Goal: Task Accomplishment & Management: Manage account settings

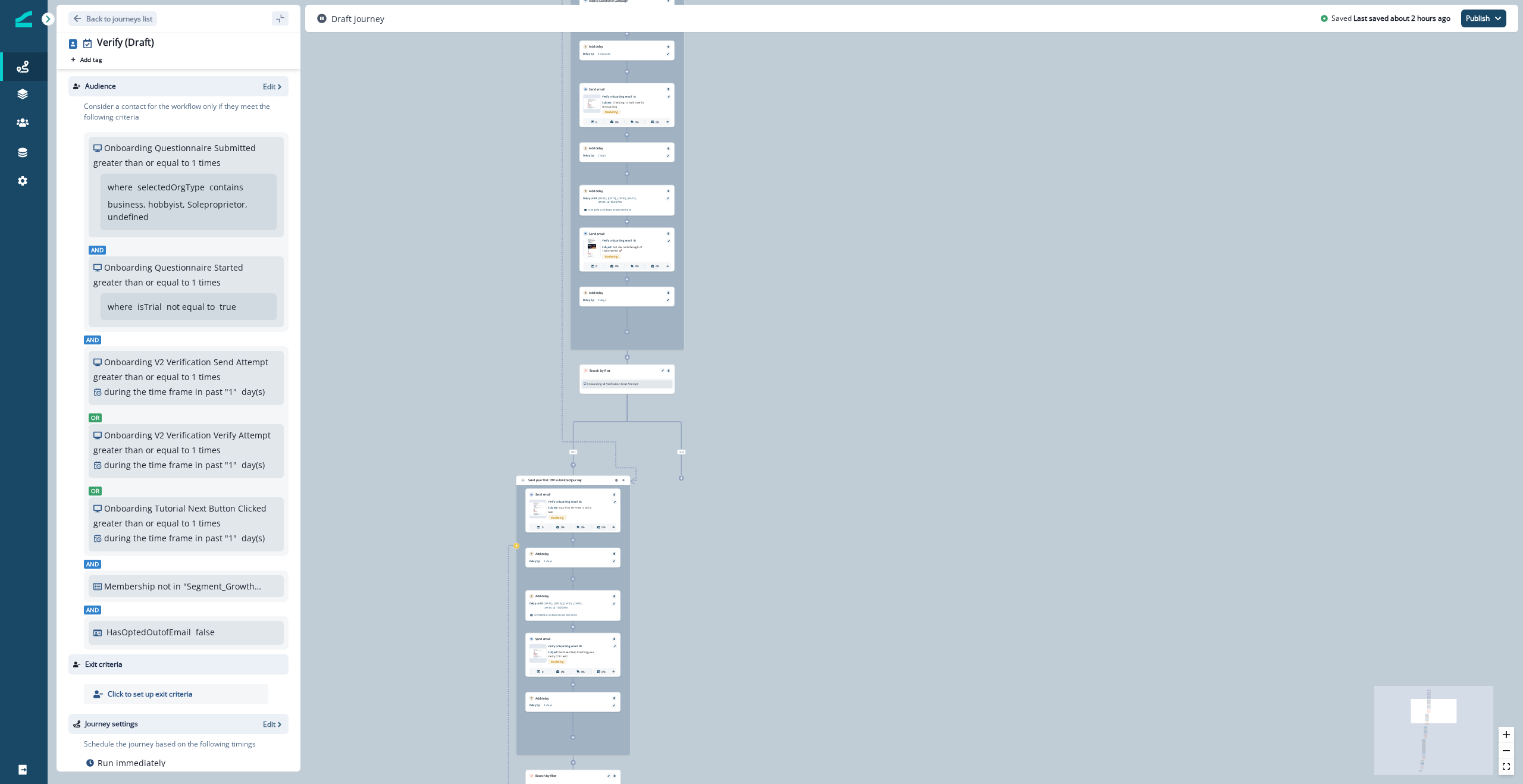
click at [446, 211] on div "0 contact has entered the journey Signup permitted journey Update value Update …" at bounding box center [785, 392] width 1476 height 784
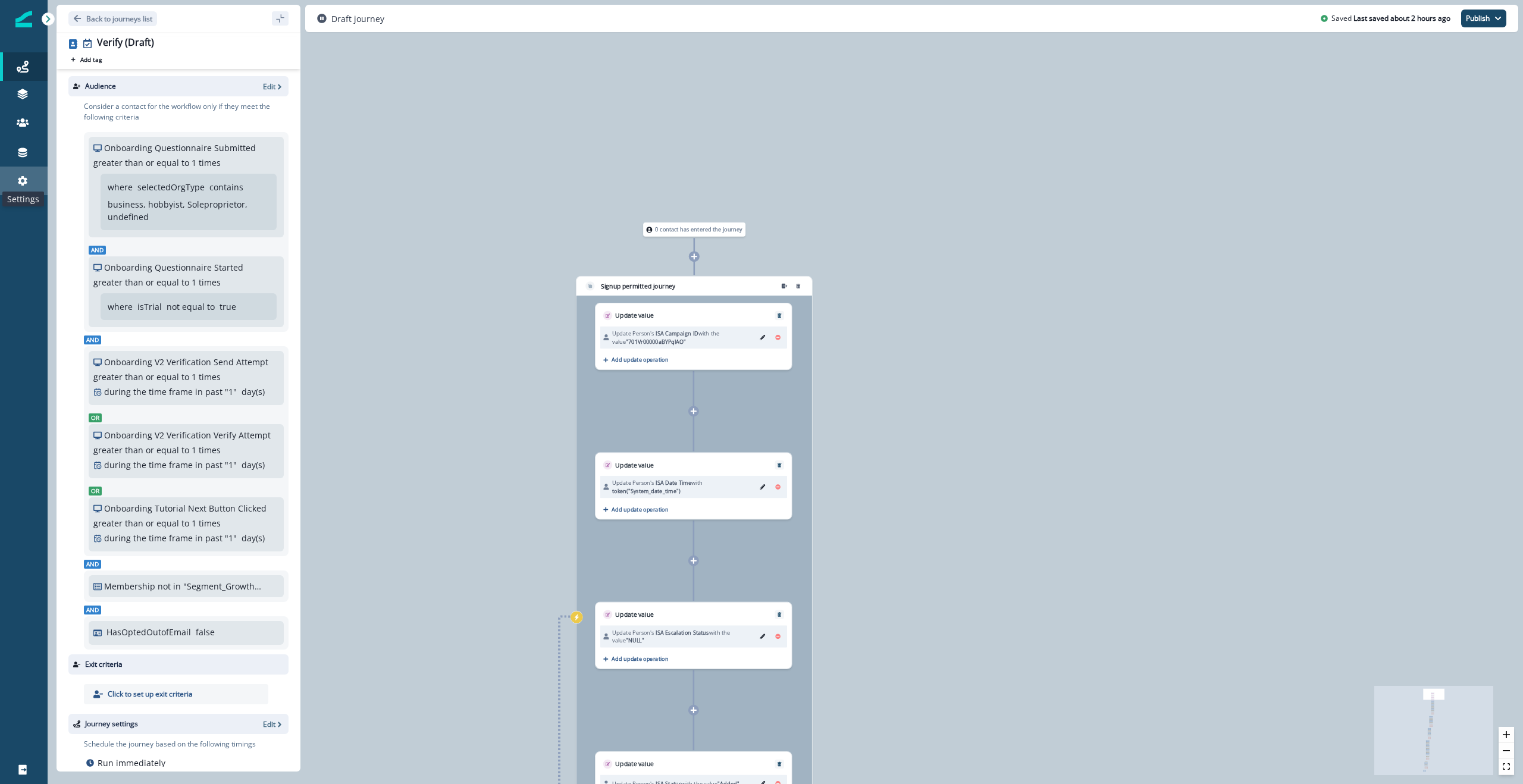
click at [22, 176] on icon at bounding box center [23, 180] width 9 height 9
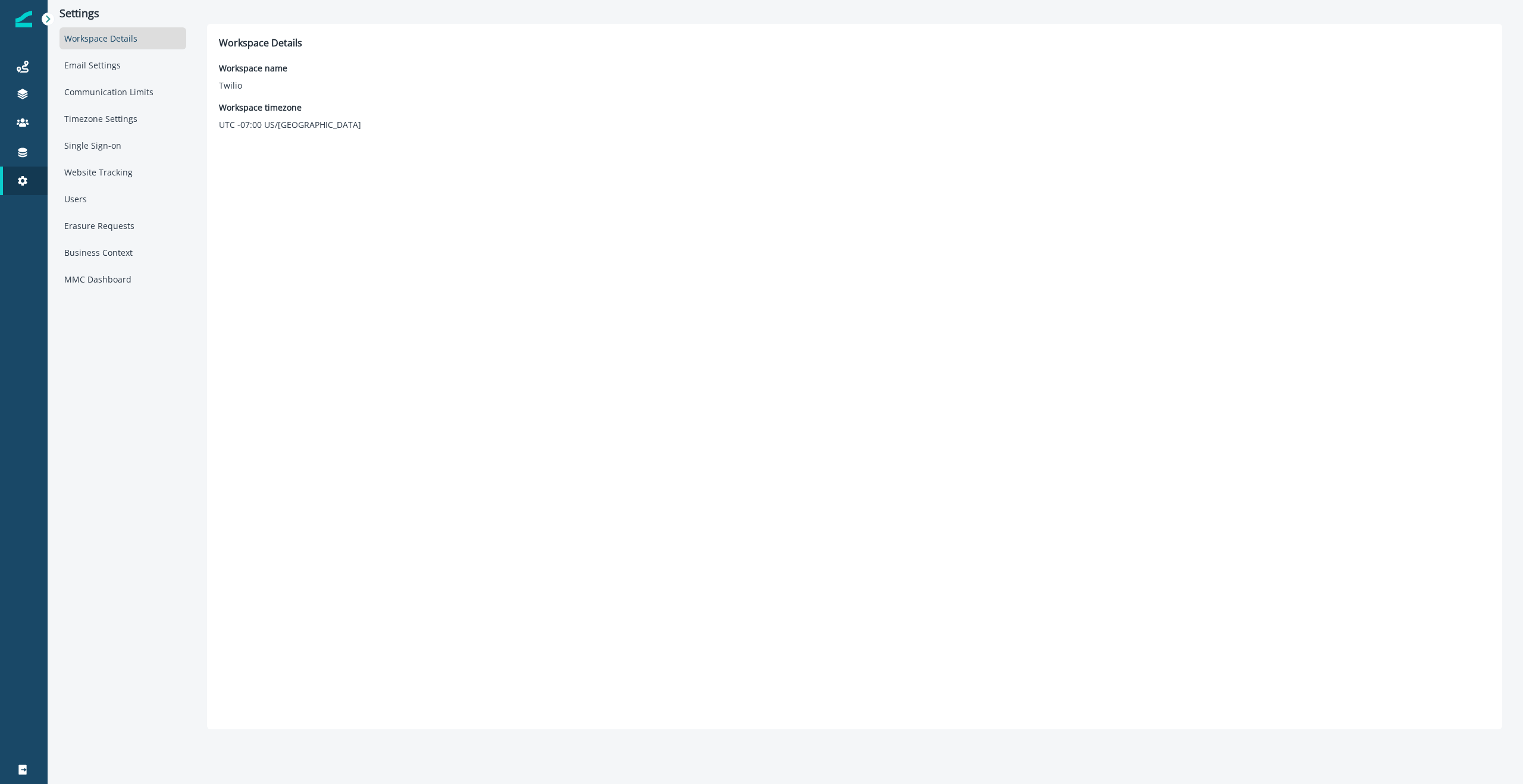
click at [112, 43] on div "Workspace Details" at bounding box center [123, 38] width 127 height 22
click at [110, 70] on div "Email Settings" at bounding box center [123, 65] width 127 height 22
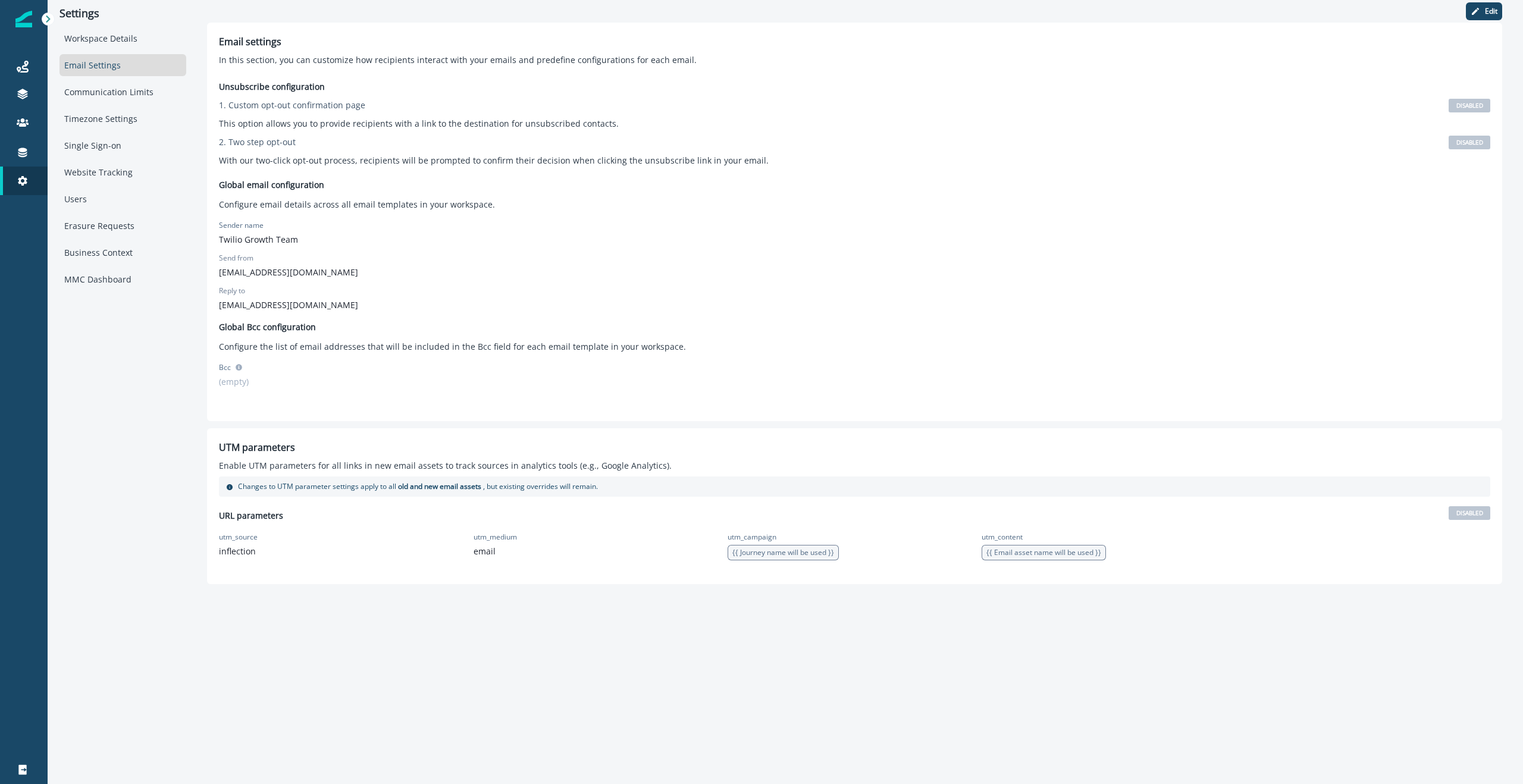
click at [931, 455] on div "UTM parameters Enable UTM parameters for all links in new email assets to track…" at bounding box center [854, 506] width 1271 height 132
click at [557, 131] on div "Unsubscribe configuration 1. Custom opt-out confirmation page DISABLED This opt…" at bounding box center [854, 239] width 1271 height 338
click at [931, 144] on div "2. Two step opt-out DISABLED" at bounding box center [854, 141] width 1271 height 15
click at [931, 12] on p "Edit" at bounding box center [1491, 11] width 12 height 9
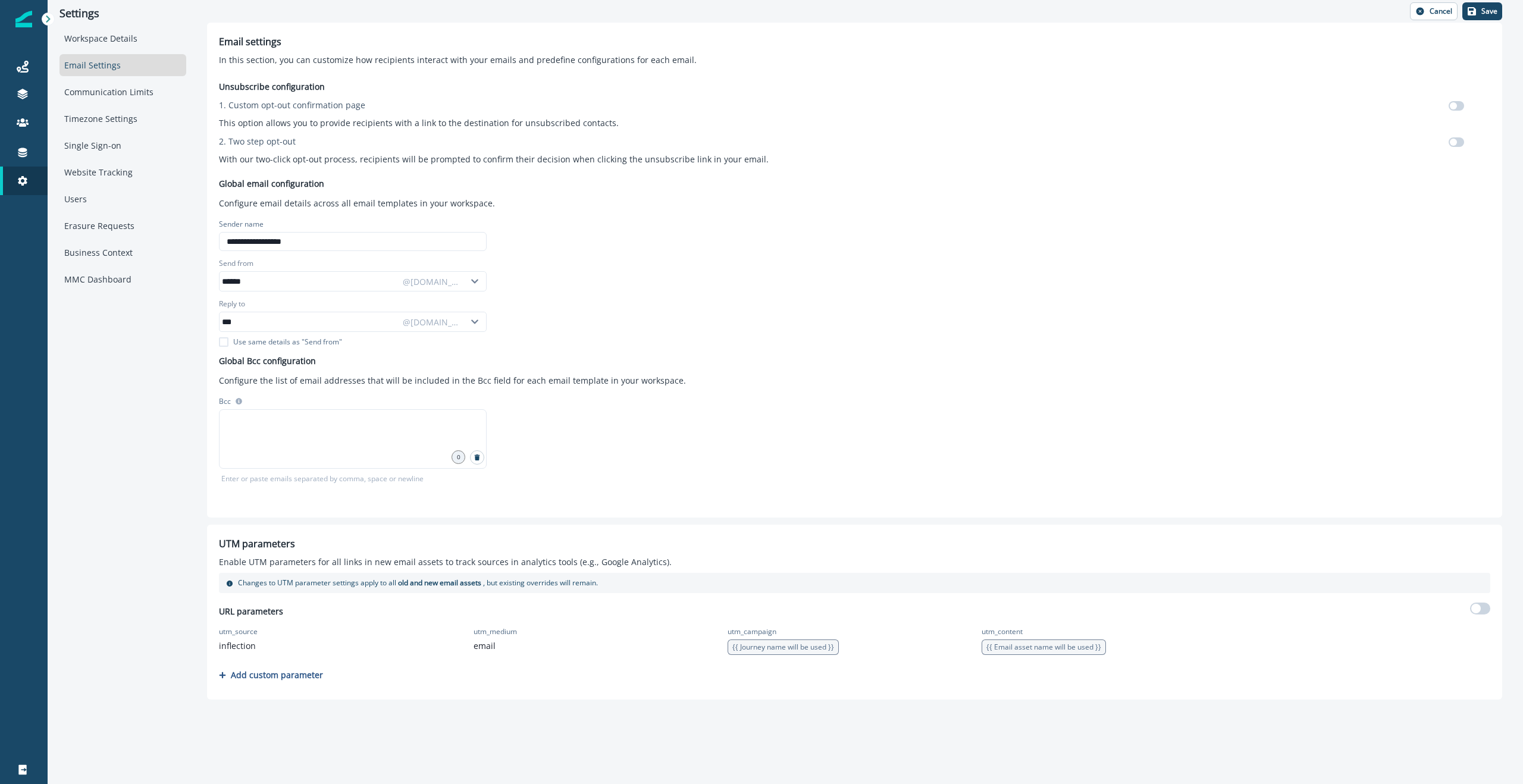
click at [931, 143] on span at bounding box center [1456, 142] width 16 height 9
click at [931, 609] on span at bounding box center [1476, 608] width 9 height 9
click at [931, 18] on button "Save" at bounding box center [1482, 11] width 40 height 18
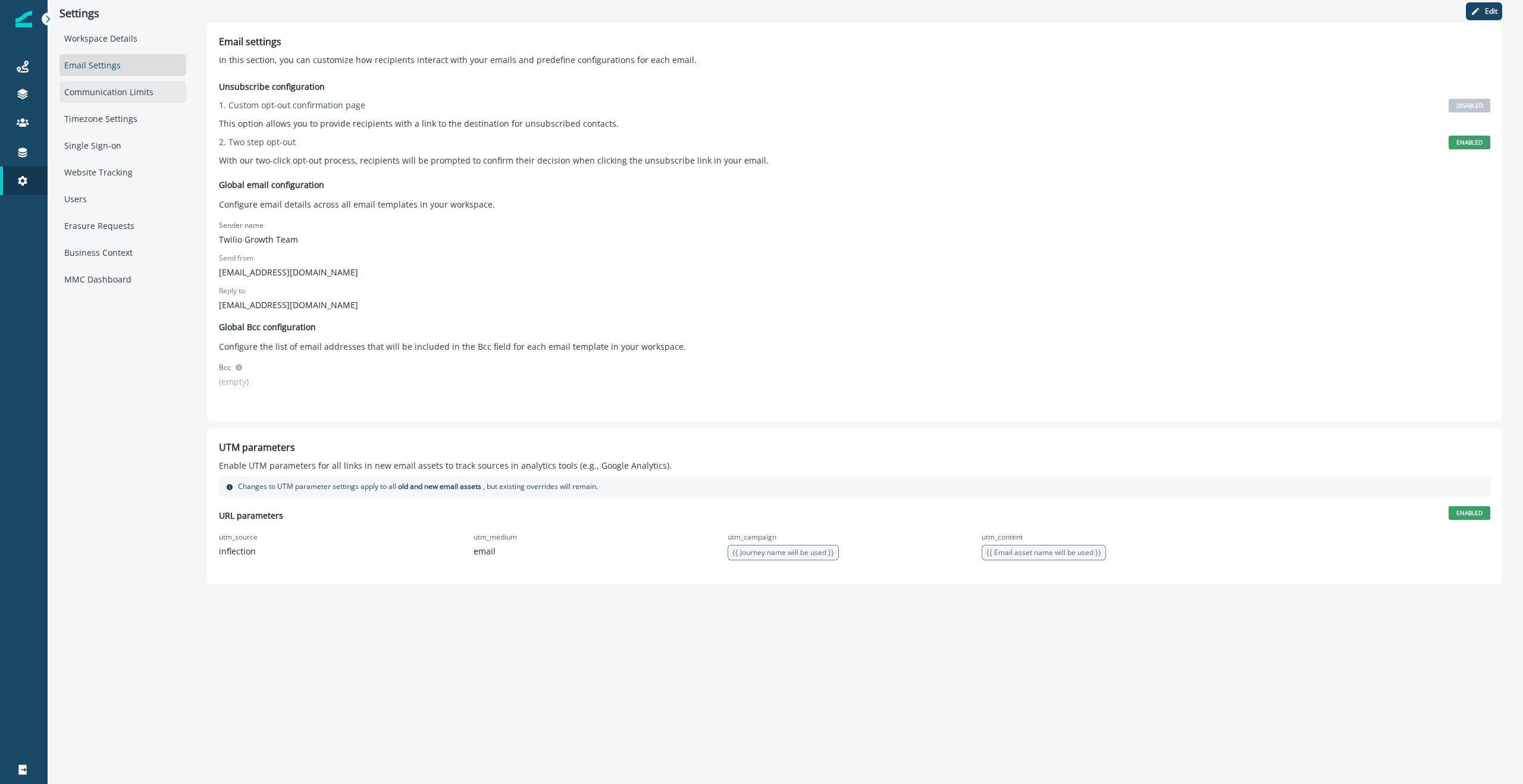
click at [138, 92] on div "Communication Limits" at bounding box center [123, 92] width 127 height 22
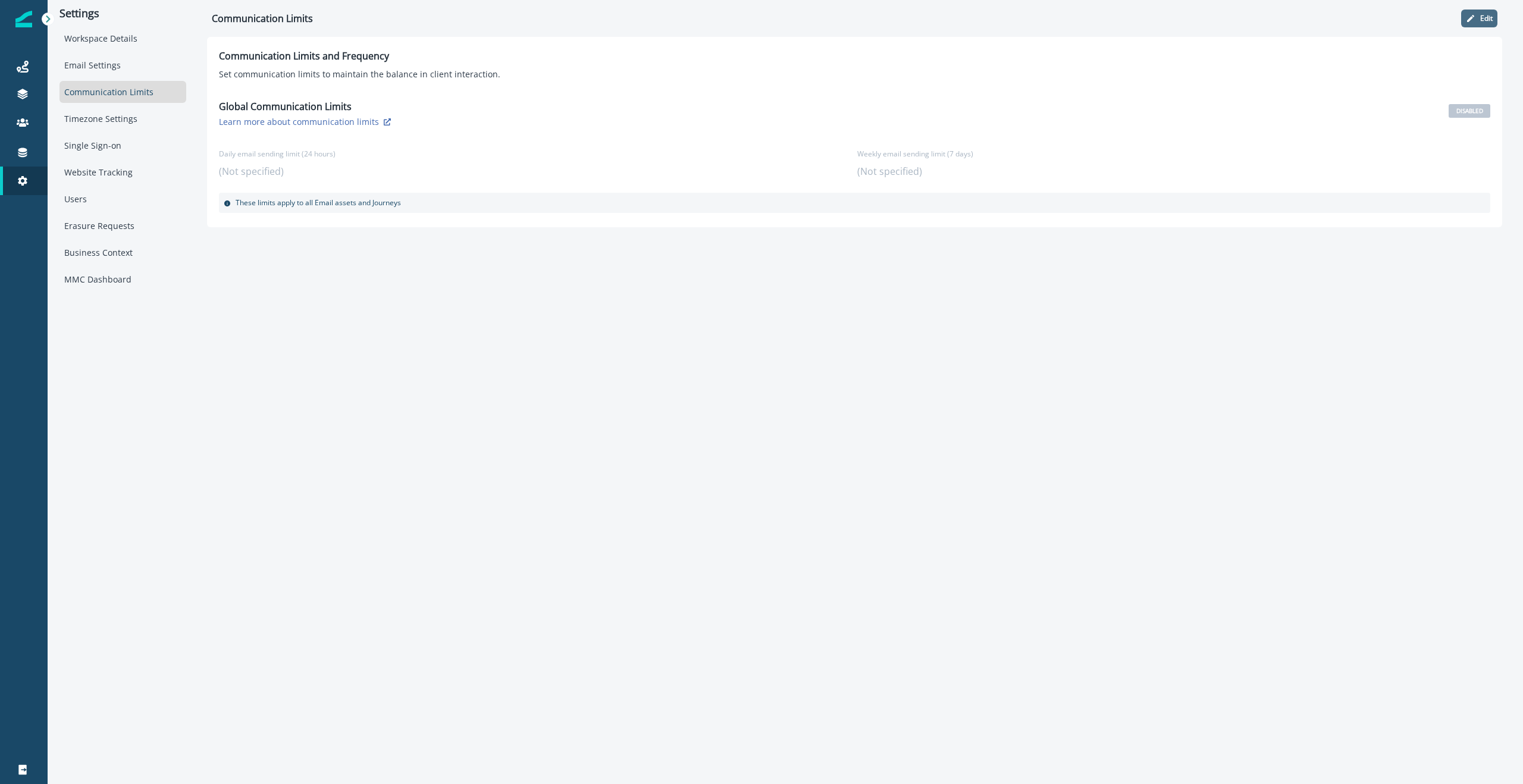
click at [931, 20] on p "Edit" at bounding box center [1486, 18] width 12 height 9
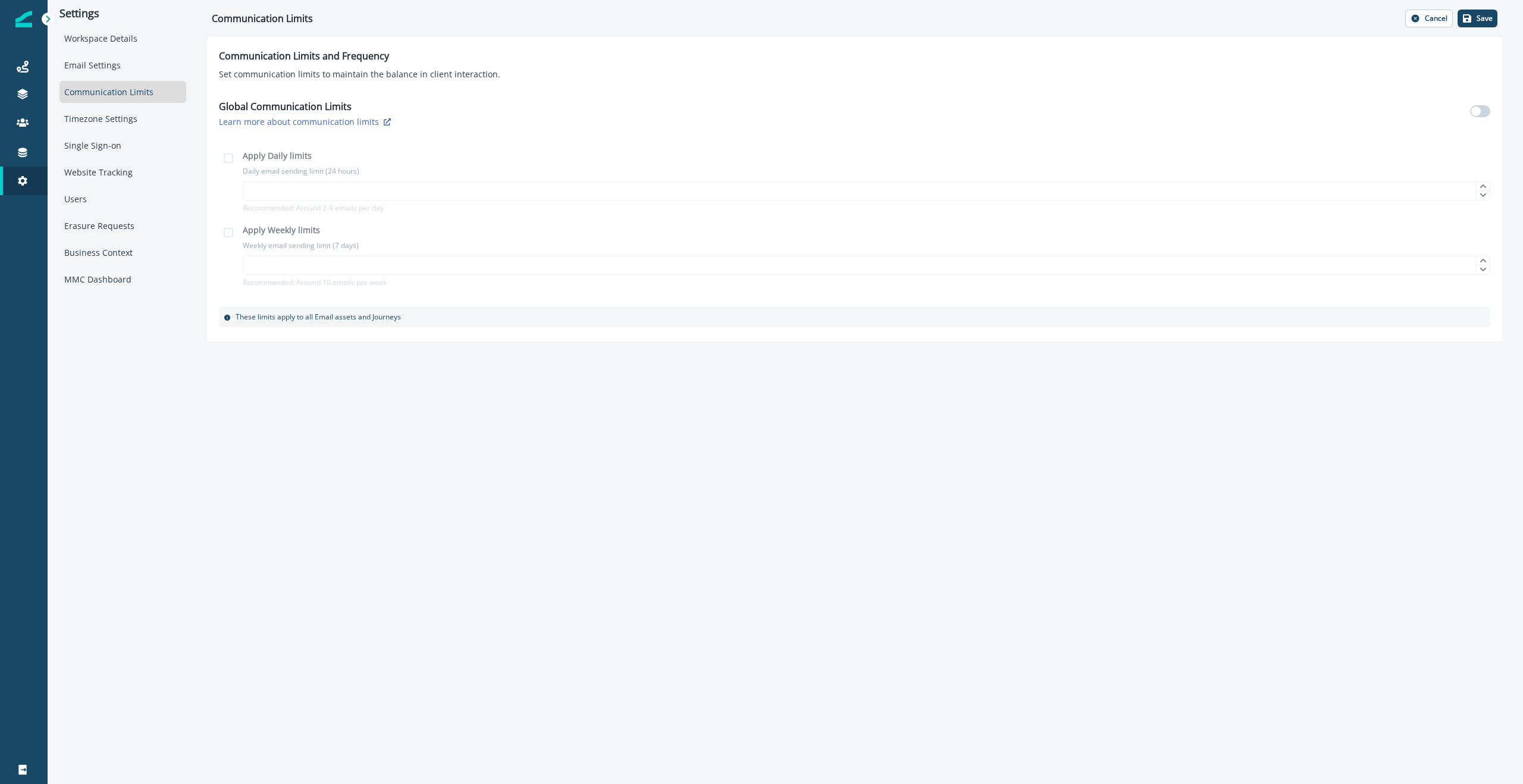
click at [257, 153] on div "Communication Limits and Frequency Set communication limits to maintain the bal…" at bounding box center [854, 189] width 1295 height 305
click at [234, 161] on div "Communication Limits and Frequency Set communication limits to maintain the bal…" at bounding box center [854, 189] width 1295 height 305
click at [228, 156] on div "Communication Limits and Frequency Set communication limits to maintain the bal…" at bounding box center [854, 189] width 1295 height 305
click at [303, 197] on div "Communication Limits and Frequency Set communication limits to maintain the bal…" at bounding box center [854, 189] width 1295 height 305
click at [931, 105] on label at bounding box center [1480, 110] width 20 height 12
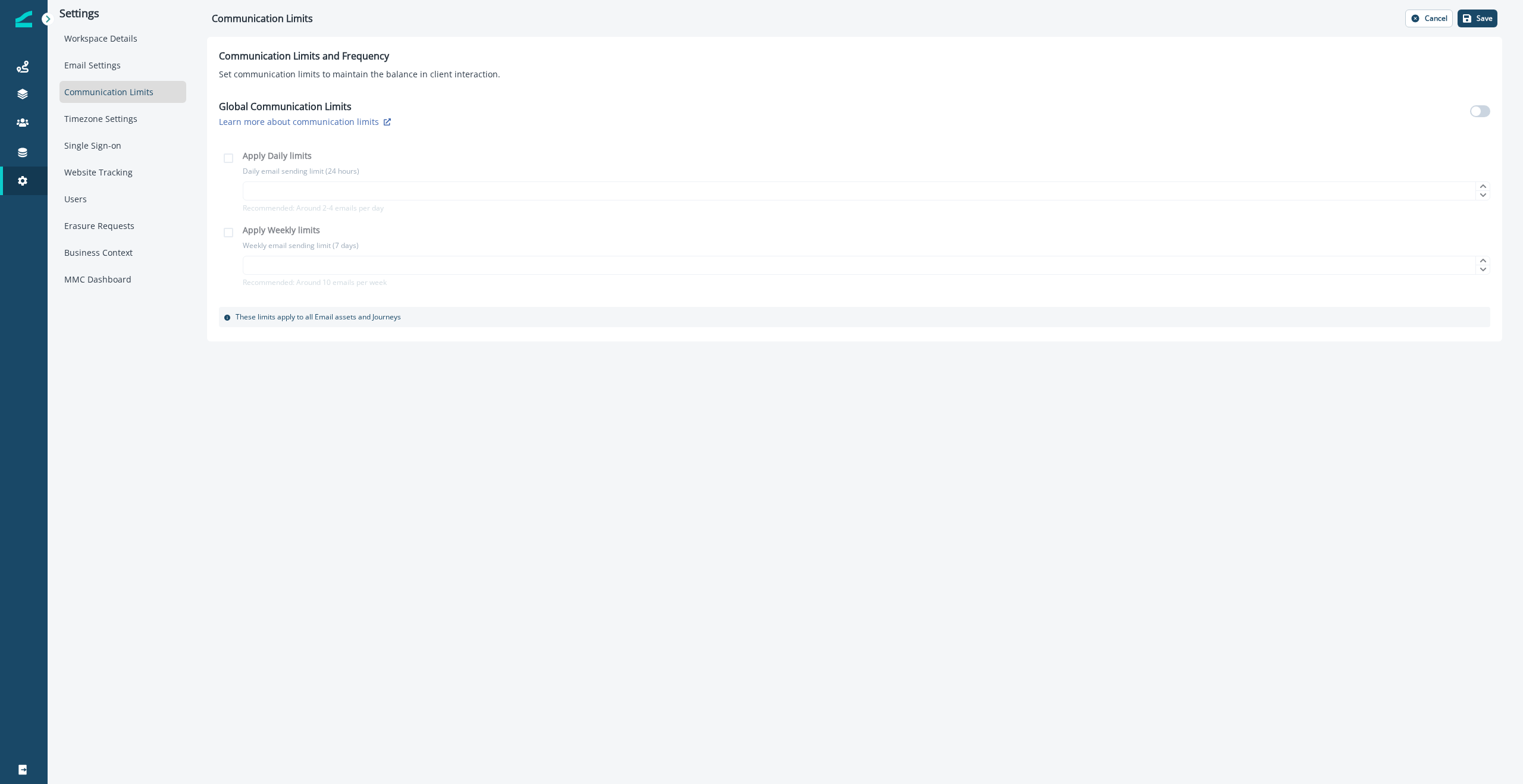
type input "*"
click at [449, 192] on input "*" at bounding box center [866, 190] width 1248 height 19
drag, startPoint x: 352, startPoint y: 190, endPoint x: 248, endPoint y: 189, distance: 104.0
click at [248, 189] on input "*" at bounding box center [866, 190] width 1248 height 19
click at [268, 262] on input "**" at bounding box center [866, 265] width 1248 height 19
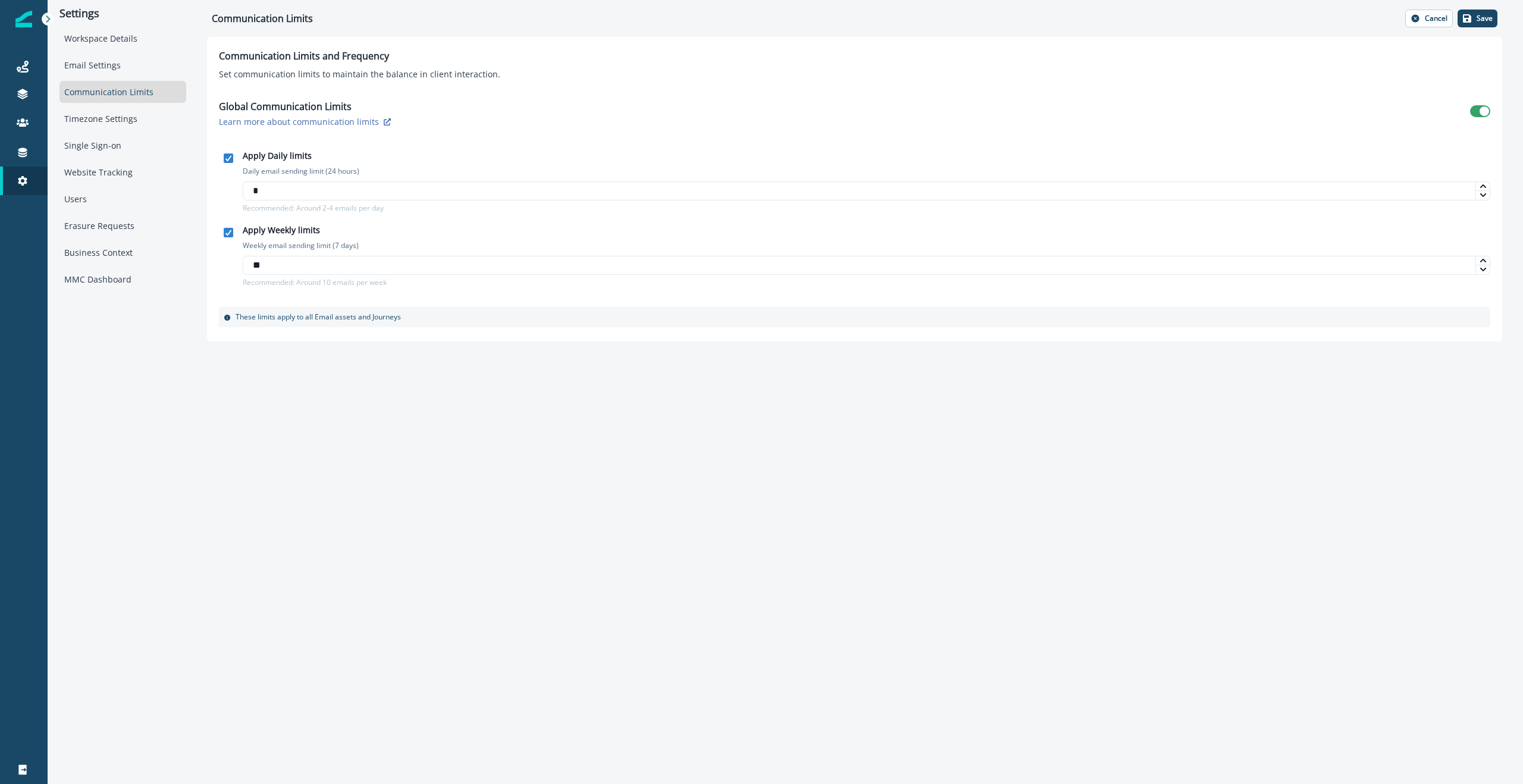
drag, startPoint x: 268, startPoint y: 262, endPoint x: 242, endPoint y: 262, distance: 26.0
click at [242, 262] on div "Apply Weekly limits Weekly email sending limit (7 days) ** Recommended: Around …" at bounding box center [854, 259] width 1271 height 67
type input "*"
click at [278, 195] on input "*" at bounding box center [866, 190] width 1248 height 19
click at [293, 190] on input "*" at bounding box center [866, 190] width 1248 height 19
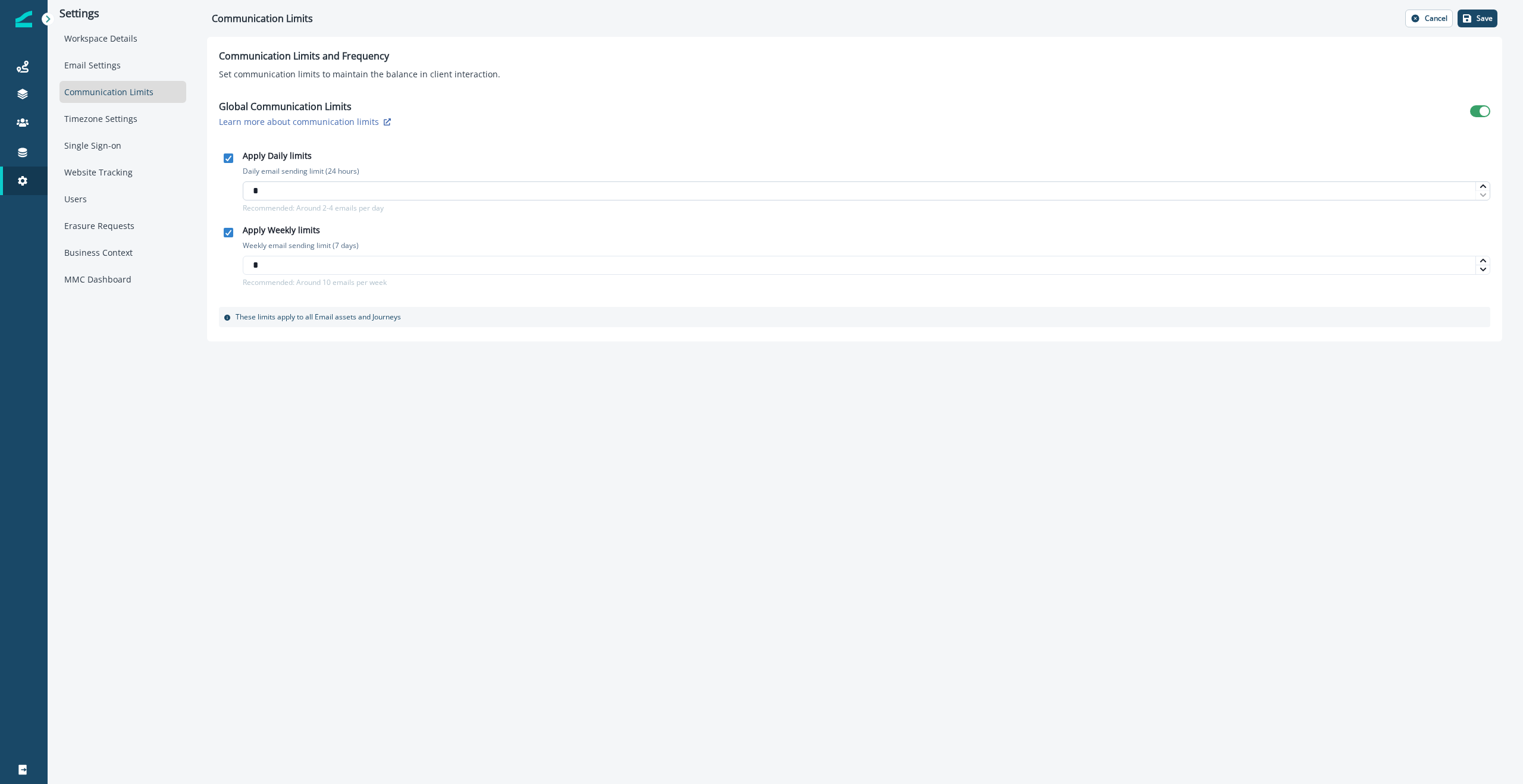
click at [285, 191] on input "*" at bounding box center [866, 190] width 1248 height 19
type input "*"
click at [273, 262] on input "*" at bounding box center [866, 265] width 1248 height 19
type input "*"
click at [275, 193] on input "*" at bounding box center [866, 190] width 1248 height 19
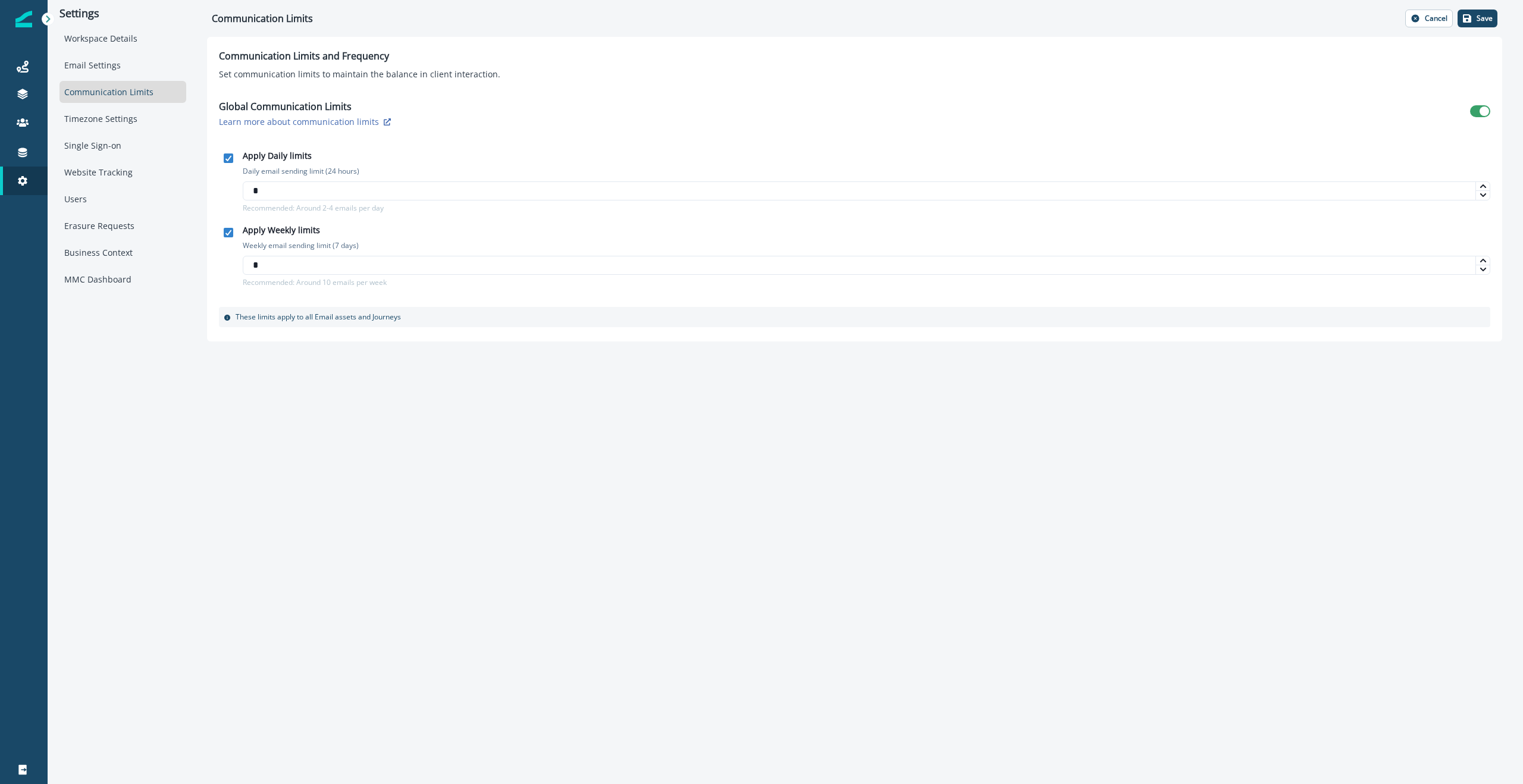
type input "*"
click at [462, 414] on div "Settings Workspace Details Email Settings Communication Limits Timezone Setting…" at bounding box center [785, 392] width 1476 height 784
click at [931, 17] on p "Save" at bounding box center [1484, 18] width 16 height 9
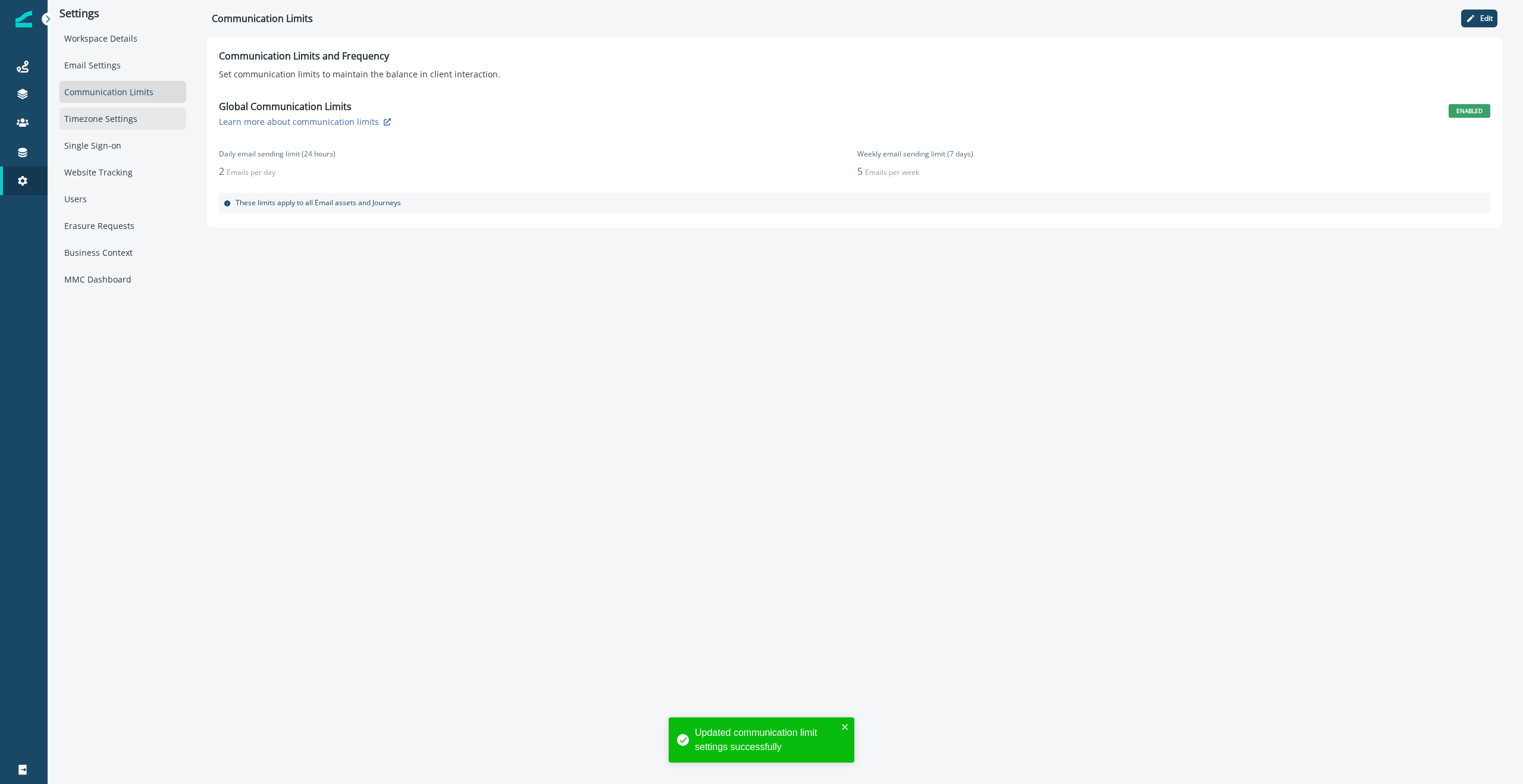
click at [108, 119] on div "Timezone Settings" at bounding box center [123, 119] width 127 height 22
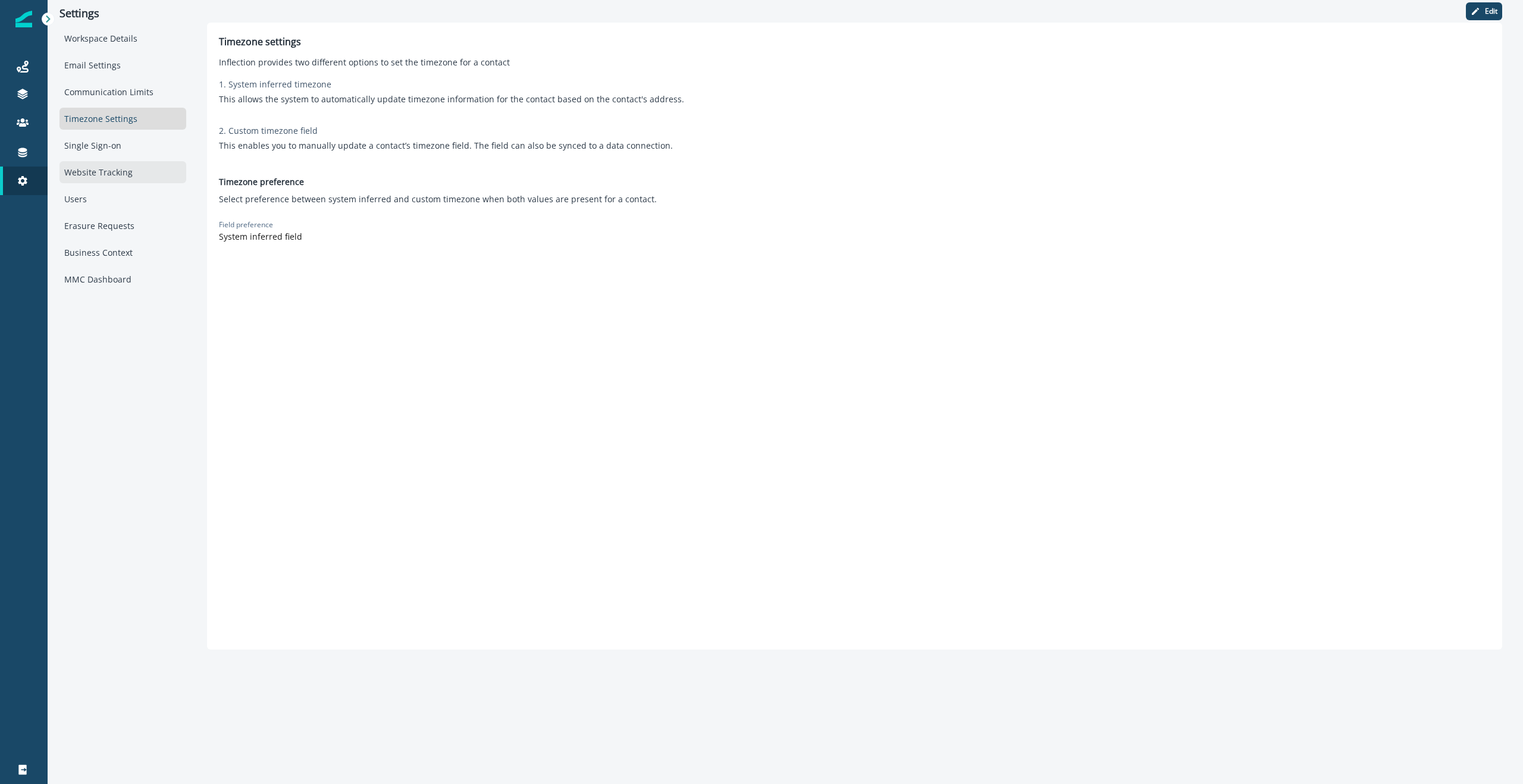
click at [100, 165] on div "Website Tracking" at bounding box center [123, 172] width 127 height 22
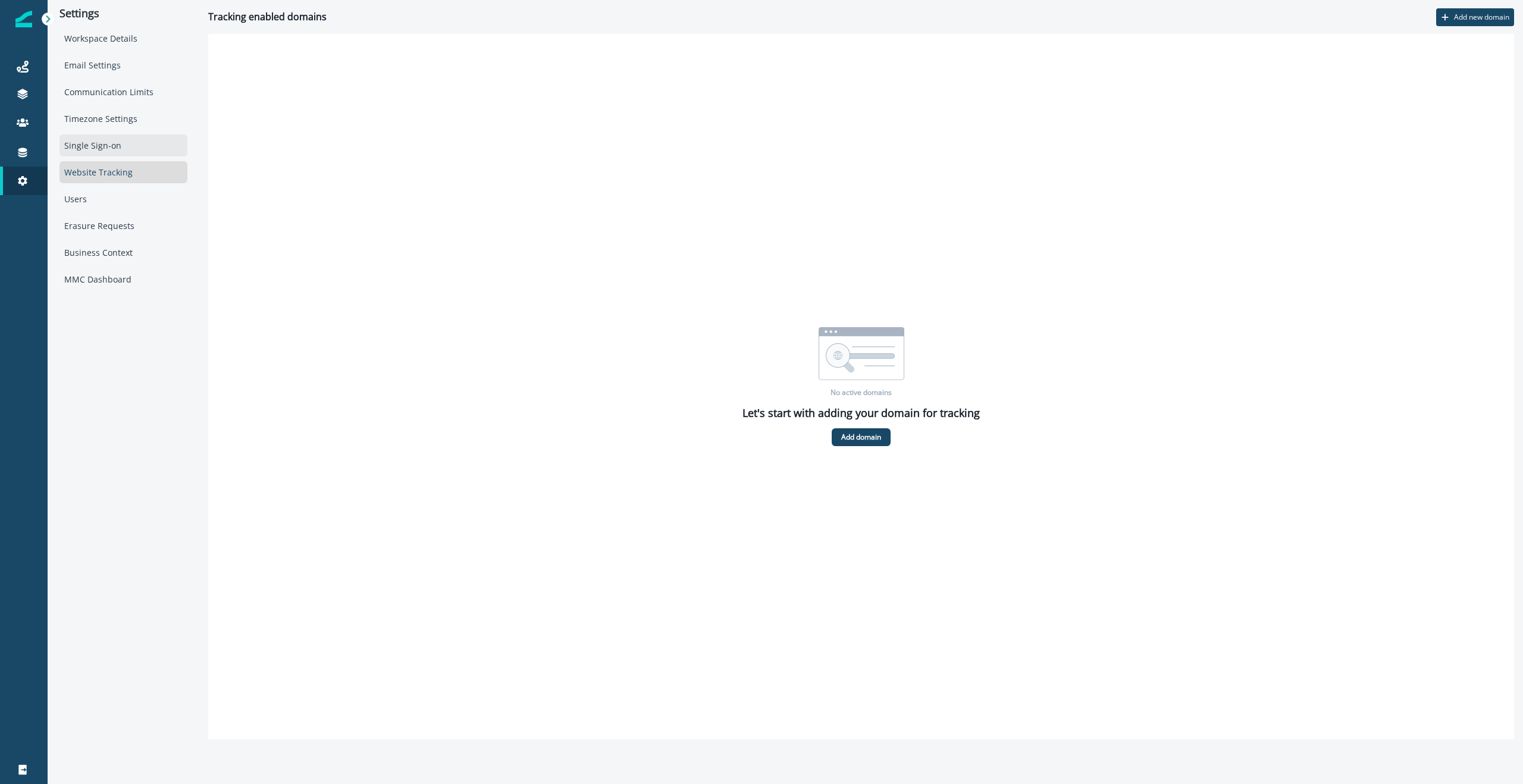
click at [96, 148] on div "Single Sign-on" at bounding box center [124, 145] width 128 height 22
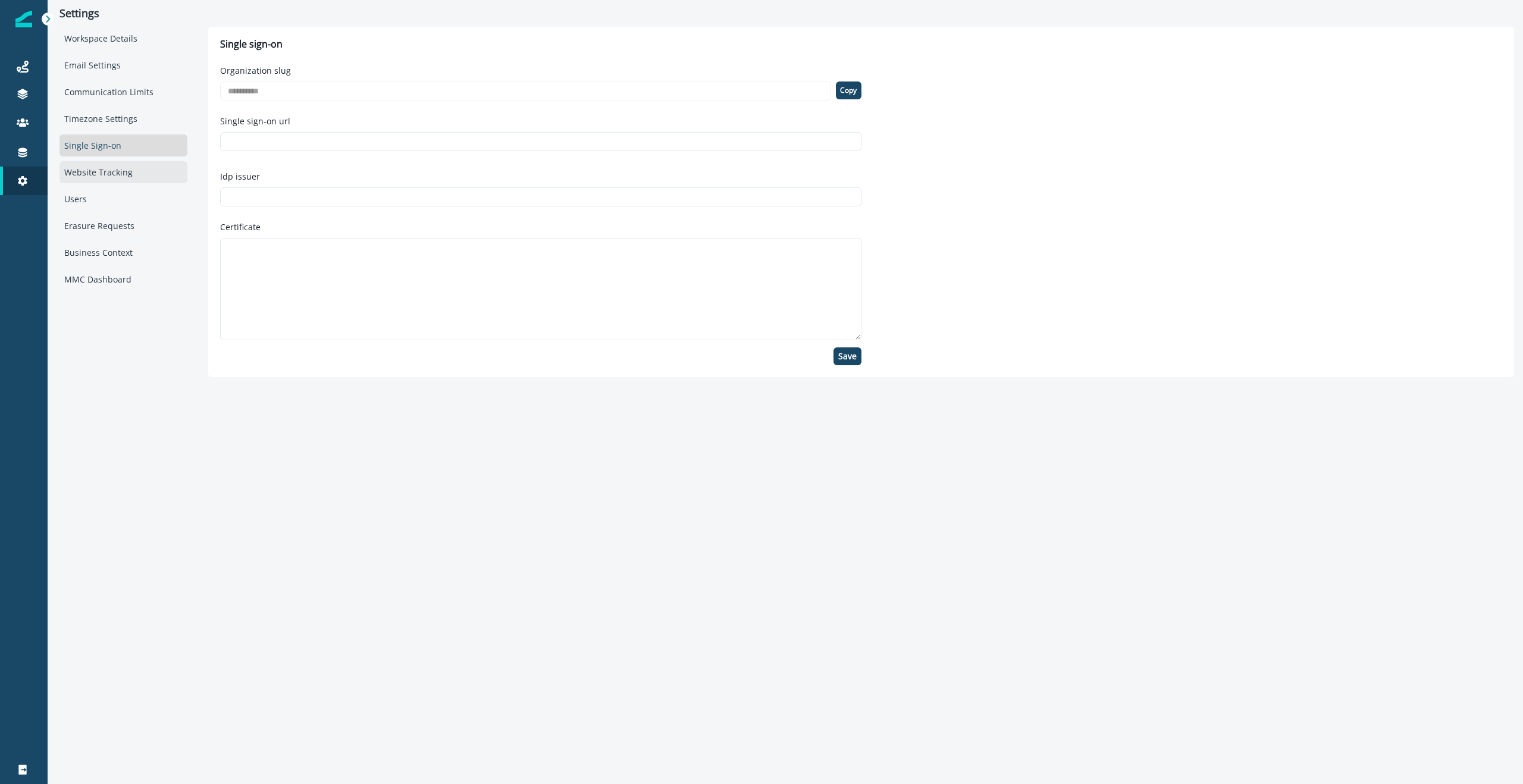
click at [97, 169] on div "Website Tracking" at bounding box center [124, 172] width 128 height 22
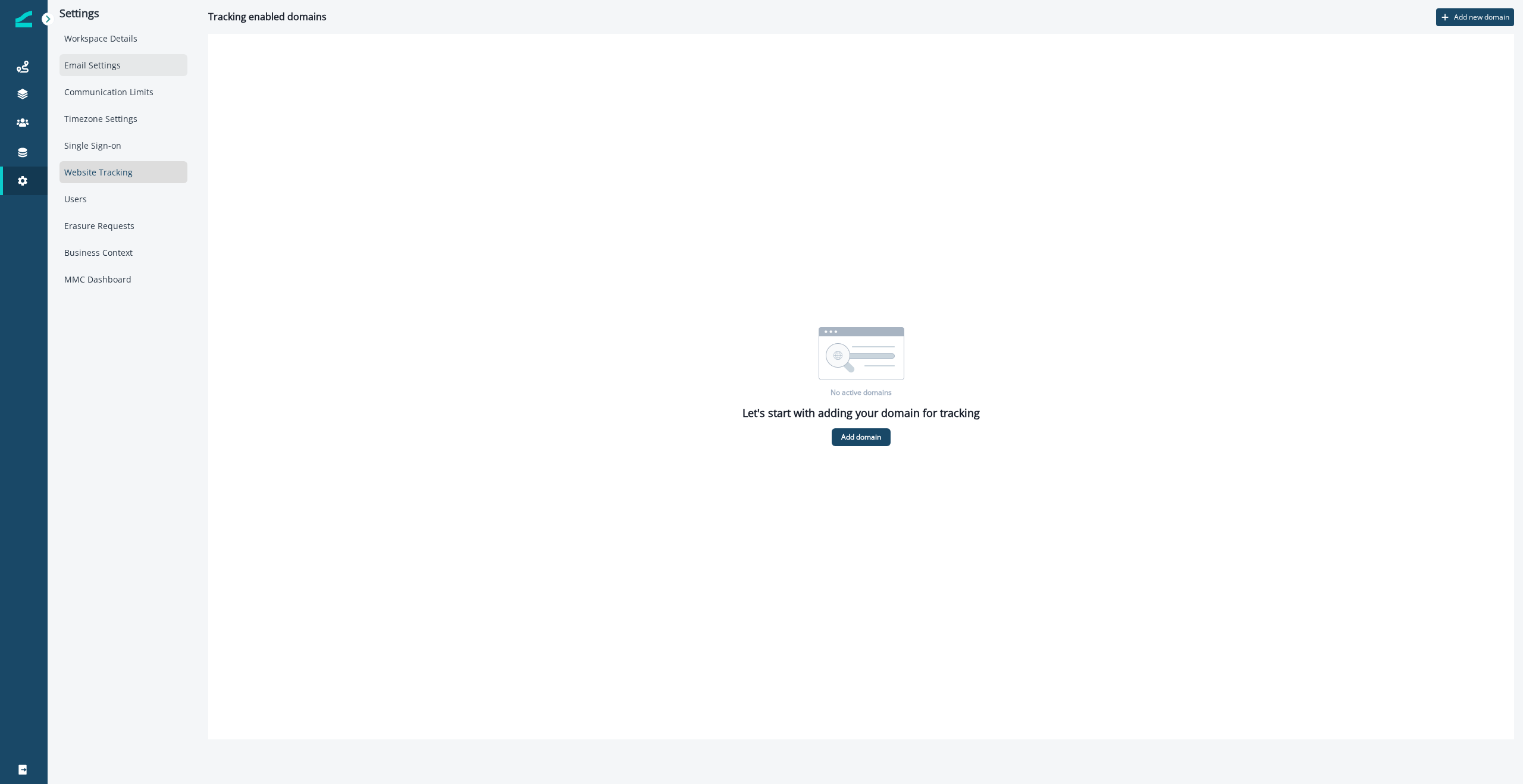
click at [103, 62] on div "Email Settings" at bounding box center [124, 65] width 128 height 22
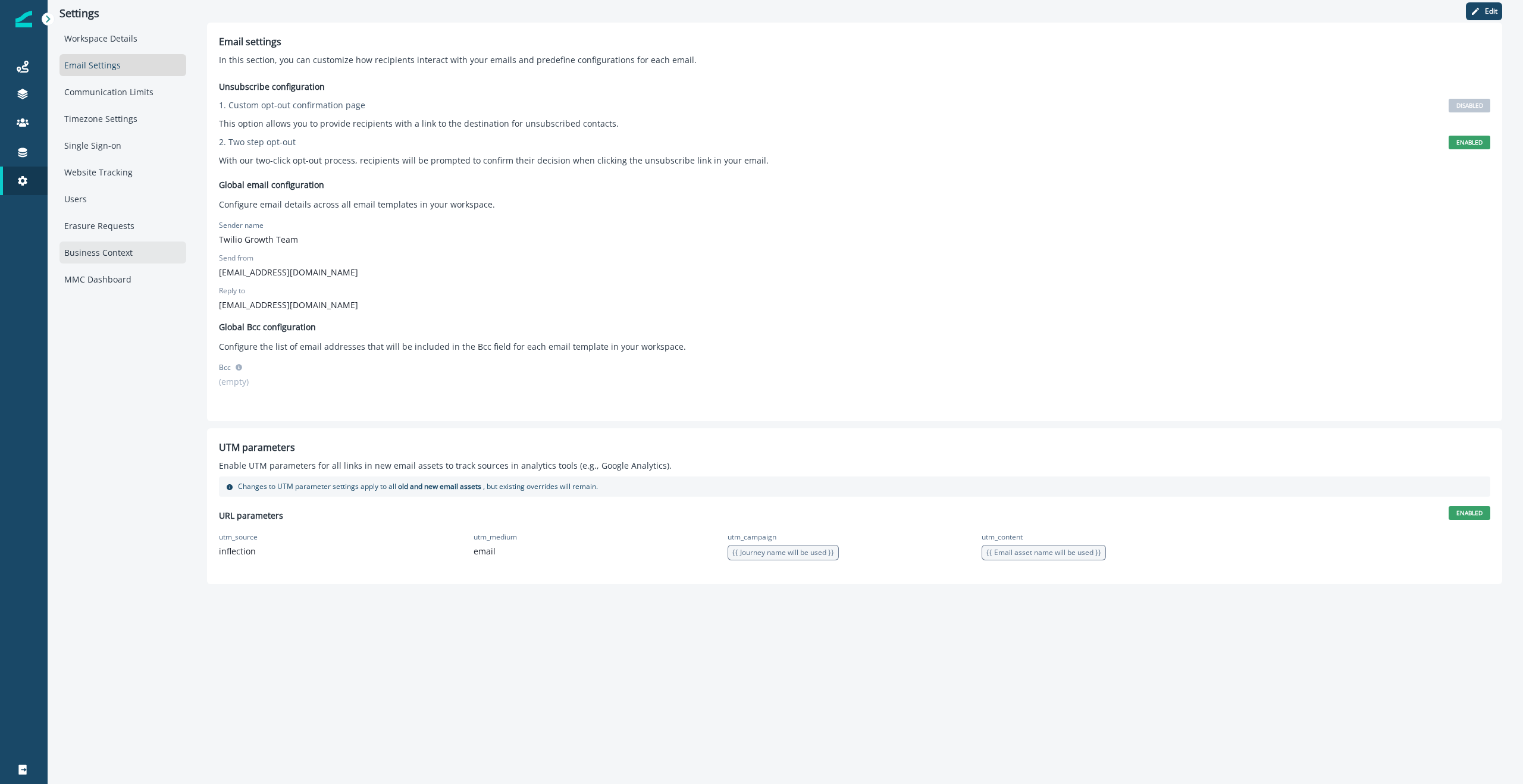
click at [90, 250] on div "Business Context" at bounding box center [123, 253] width 127 height 22
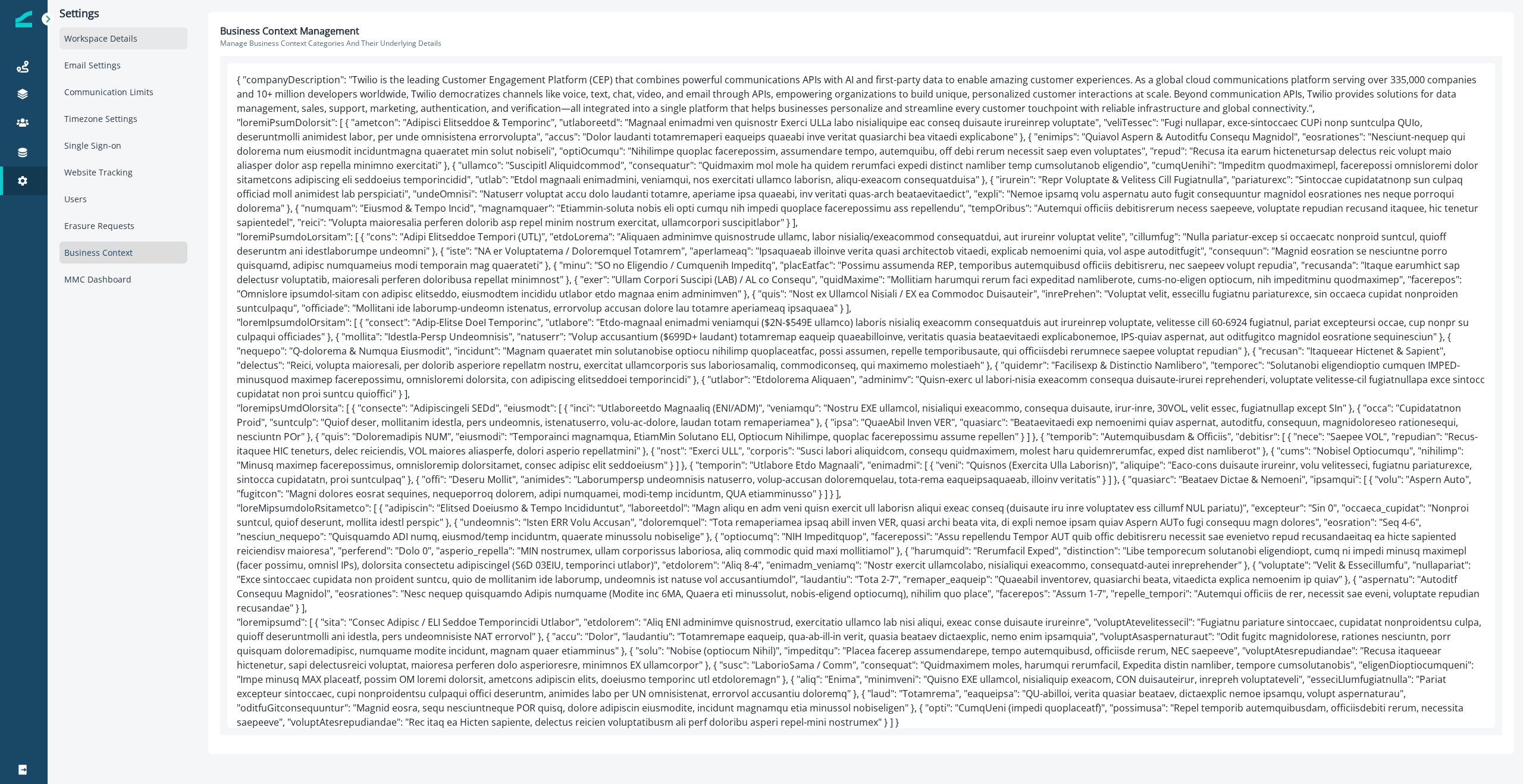
click at [107, 44] on div "Workspace Details" at bounding box center [124, 38] width 128 height 22
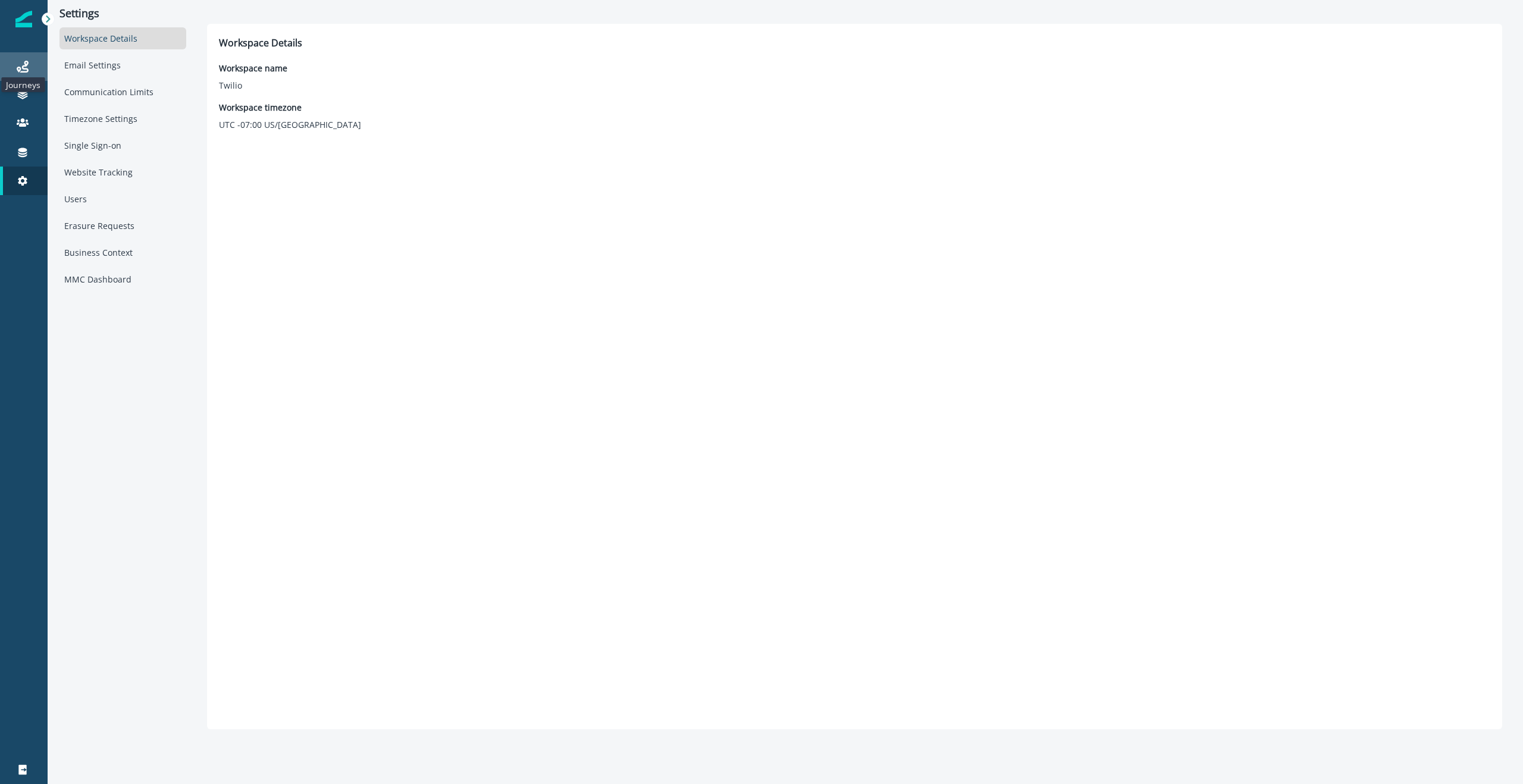
click at [27, 64] on icon at bounding box center [22, 66] width 12 height 12
